Goal: Find specific page/section: Find specific page/section

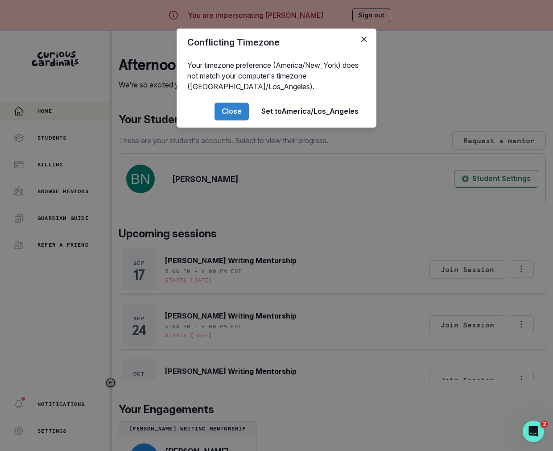
click at [241, 229] on div "Conflicting Timezone Your timezone preference (America/New_York) does not match…" at bounding box center [276, 225] width 553 height 451
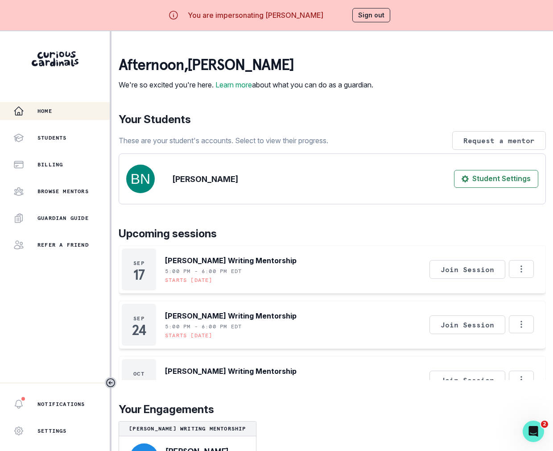
scroll to position [43, 0]
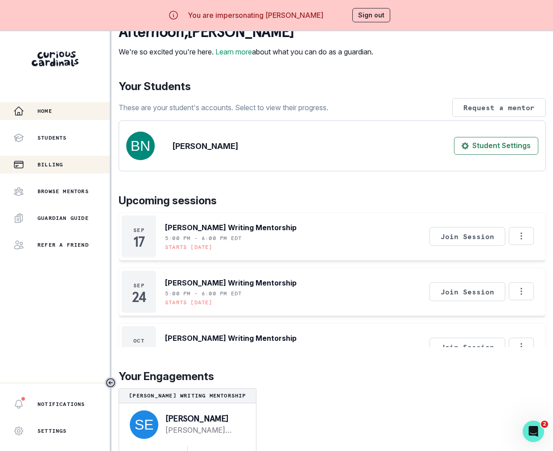
click at [69, 159] on div "Billing" at bounding box center [61, 164] width 96 height 11
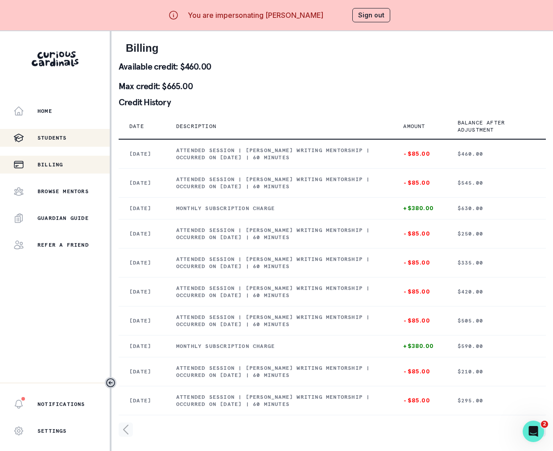
click at [49, 144] on button "Students" at bounding box center [55, 138] width 110 height 18
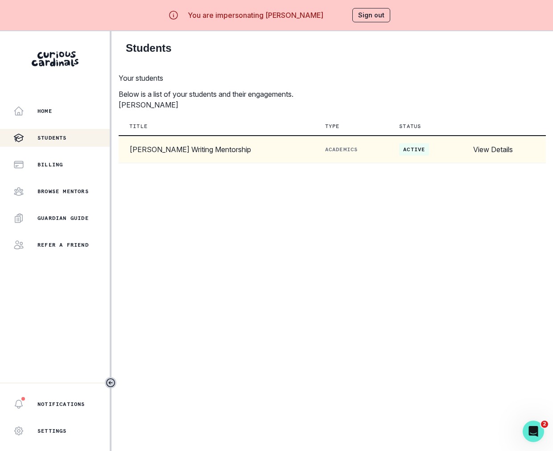
click at [513, 154] on link "View Details" at bounding box center [493, 149] width 40 height 9
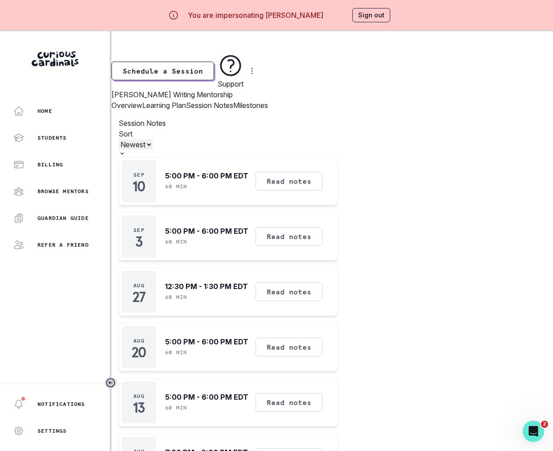
click at [233, 111] on button "Session Notes" at bounding box center [209, 105] width 47 height 11
click at [186, 111] on button "Learning Plan" at bounding box center [164, 105] width 44 height 11
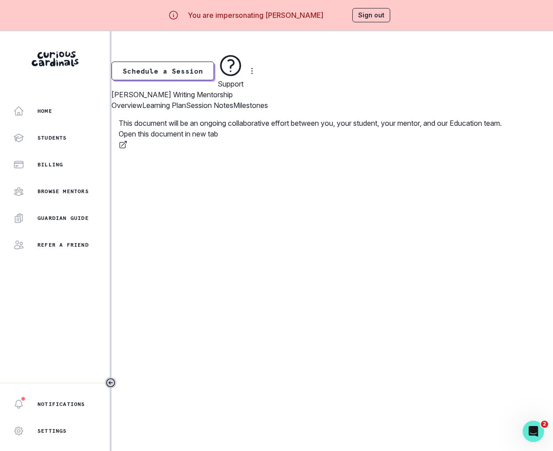
click at [165, 131] on div "This document will be an ongoing collaborative effort between you, your student…" at bounding box center [309, 167] width 397 height 113
